Goal: Transaction & Acquisition: Purchase product/service

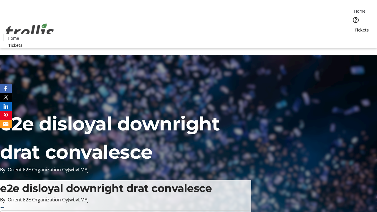
click at [354, 27] on span "Tickets" at bounding box center [361, 30] width 14 height 6
